Goal: Information Seeking & Learning: Find specific fact

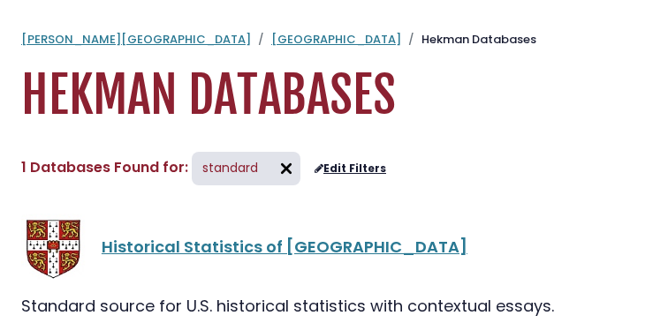
click at [283, 155] on img at bounding box center [286, 169] width 28 height 28
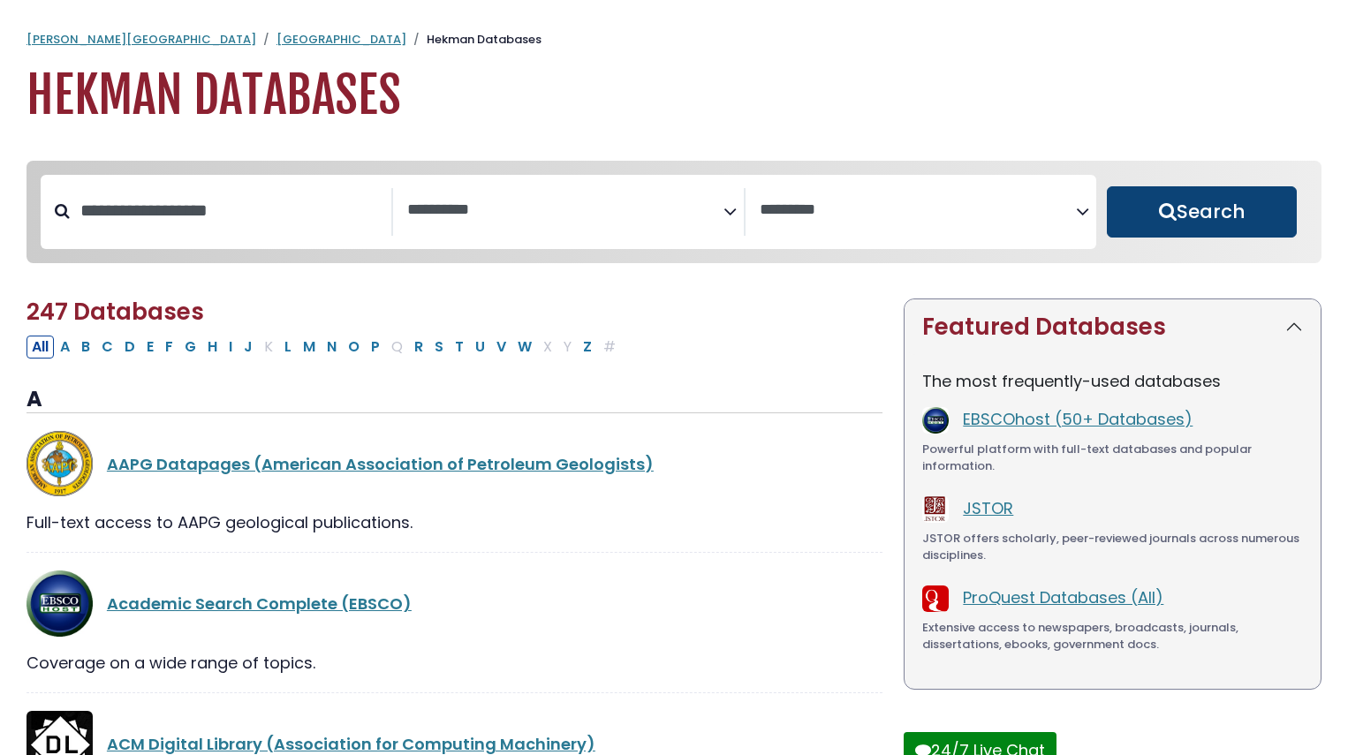
click at [667, 189] on button "Search" at bounding box center [1202, 211] width 190 height 51
select select "Database Subject Filter"
select select "Database Vendors Filter"
click at [262, 234] on div "Search filters" at bounding box center [231, 211] width 322 height 46
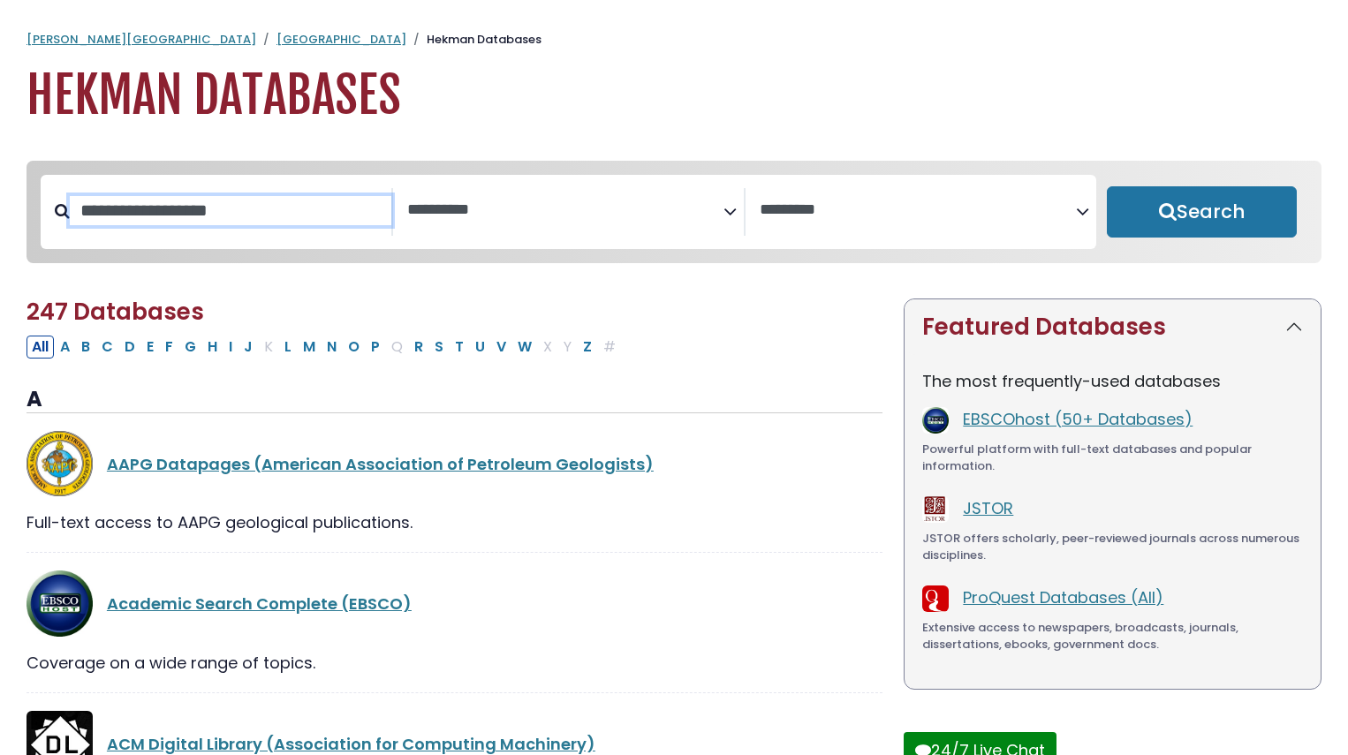
click at [185, 201] on input "Search database by title or keyword" at bounding box center [231, 210] width 322 height 29
type input "********"
click at [667, 186] on button "Search" at bounding box center [1202, 211] width 190 height 51
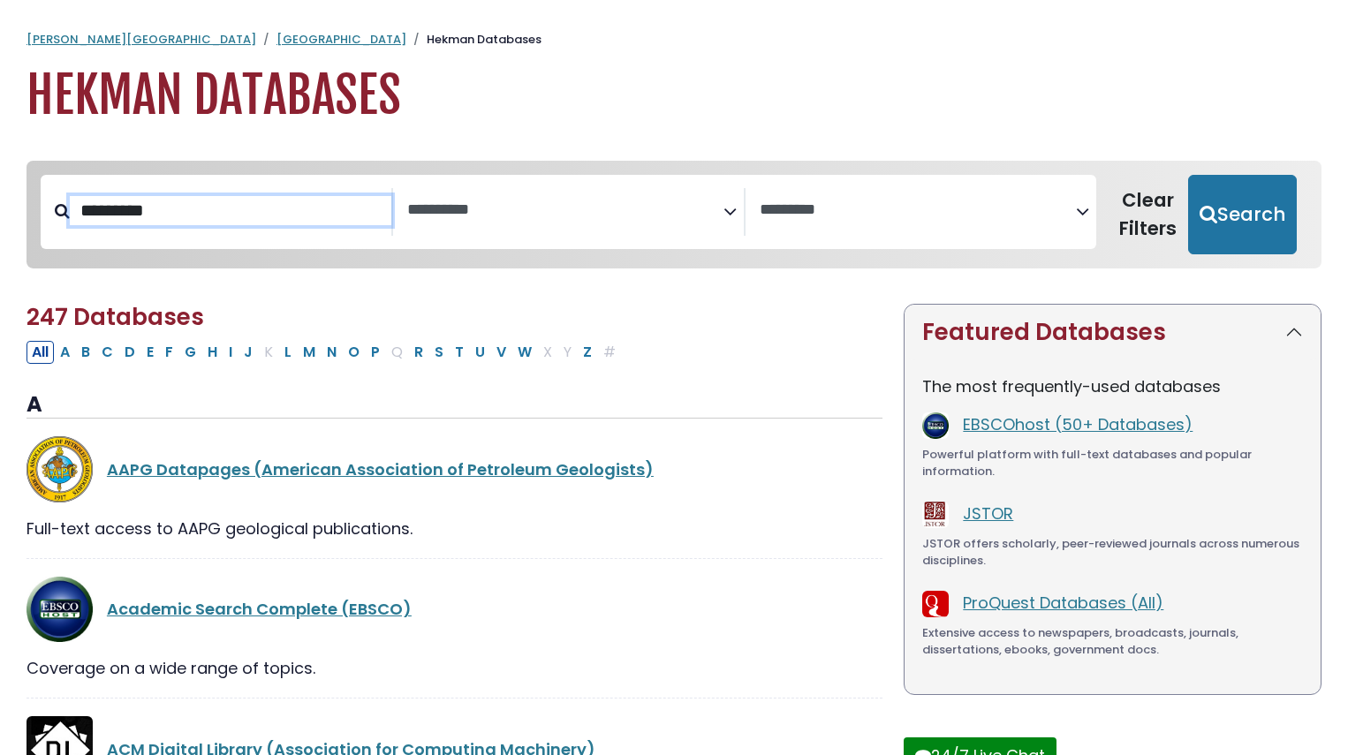
select select "Database Subject Filter"
select select "Database Vendors Filter"
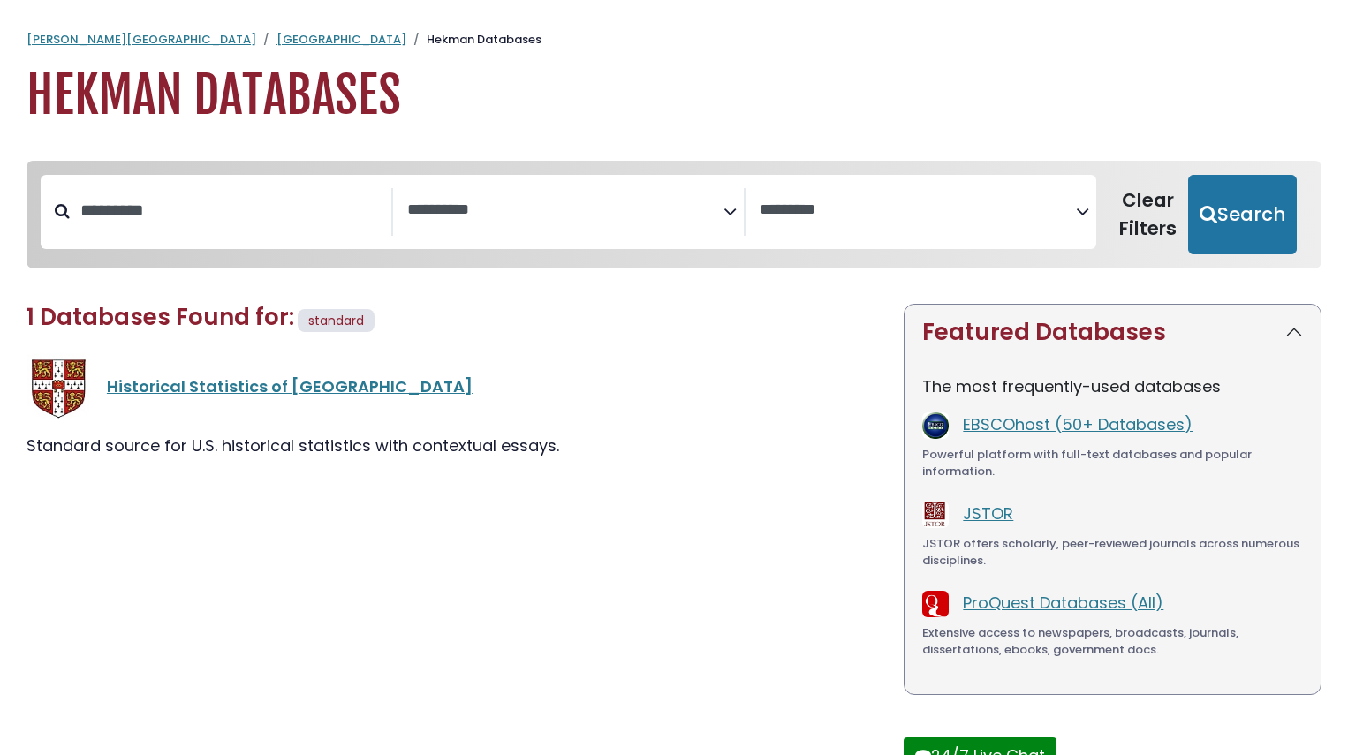
click at [138, 103] on h1 "Hekman Databases" at bounding box center [674, 95] width 1295 height 59
click at [277, 31] on link "[GEOGRAPHIC_DATA]" at bounding box center [342, 39] width 130 height 17
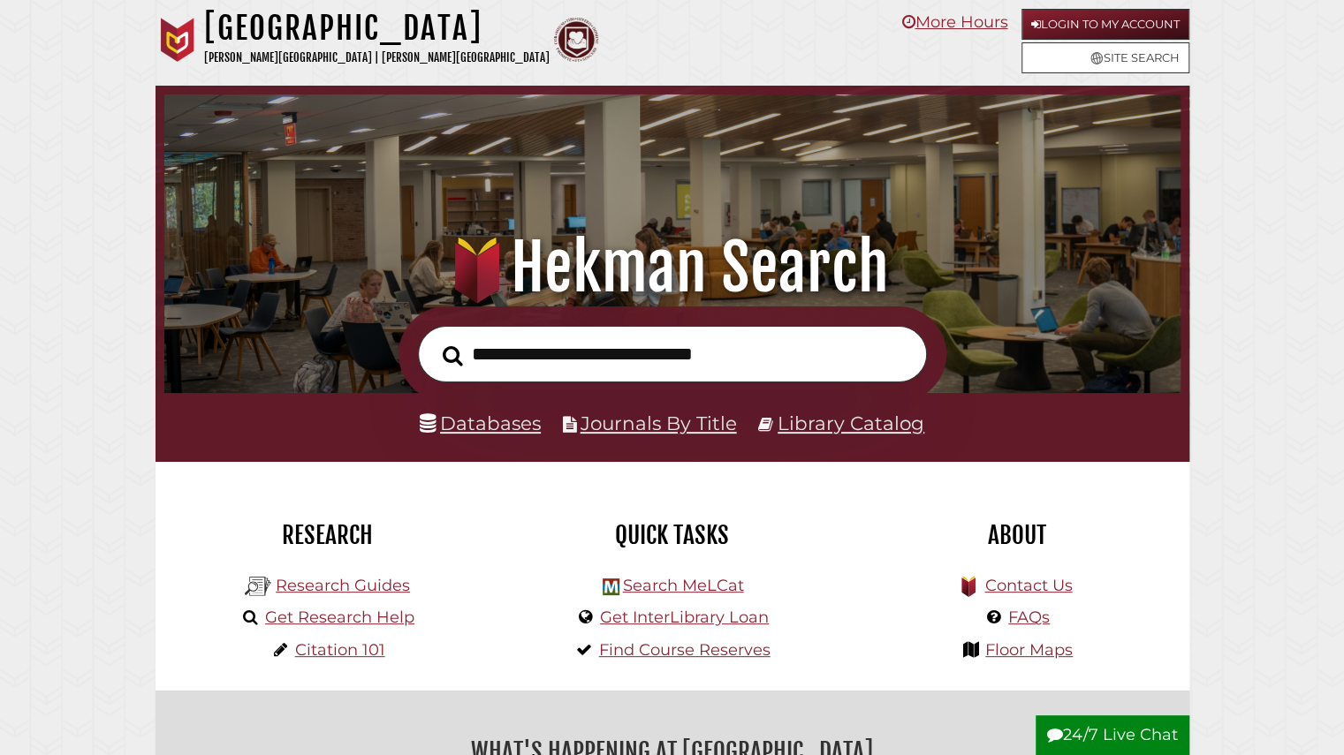
scroll to position [336, 1007]
click at [572, 346] on input "text" at bounding box center [672, 354] width 509 height 57
type input "**********"
click at [434, 340] on button "Search" at bounding box center [453, 355] width 38 height 31
